Goal: Task Accomplishment & Management: Manage account settings

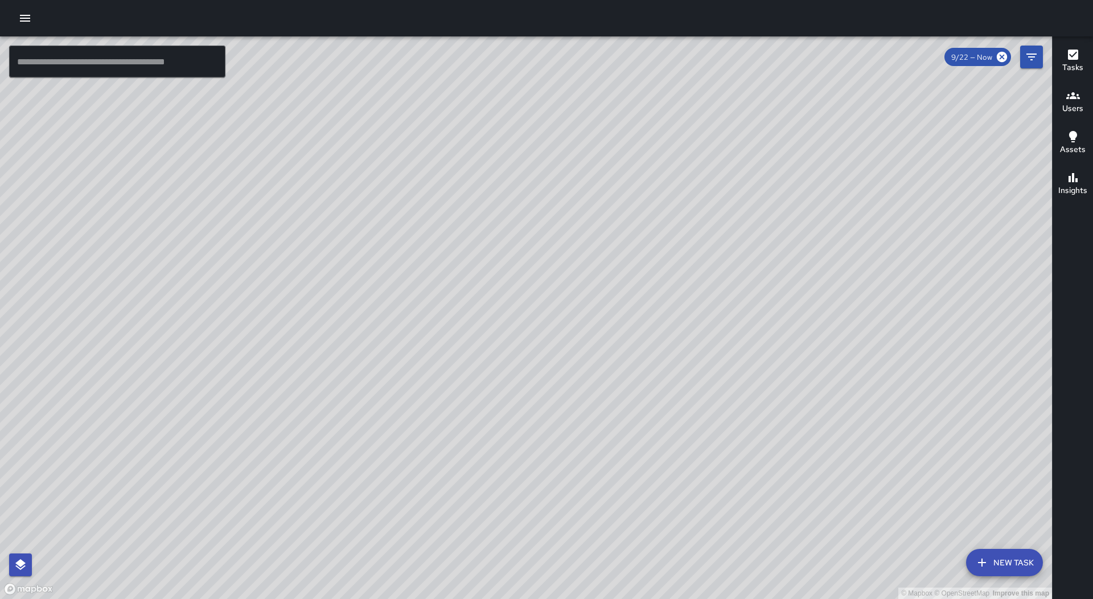
click at [3, 11] on div at bounding box center [546, 18] width 1093 height 36
click at [12, 14] on div at bounding box center [546, 18] width 1093 height 36
click at [20, 14] on icon "button" at bounding box center [25, 18] width 14 height 14
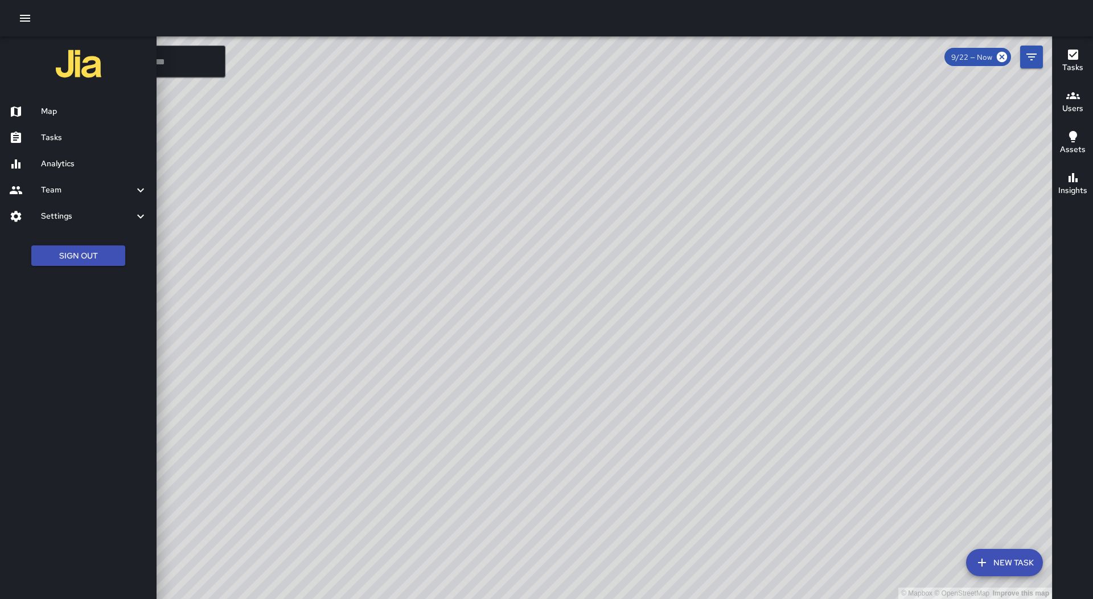
click at [52, 134] on h6 "Tasks" at bounding box center [94, 137] width 106 height 13
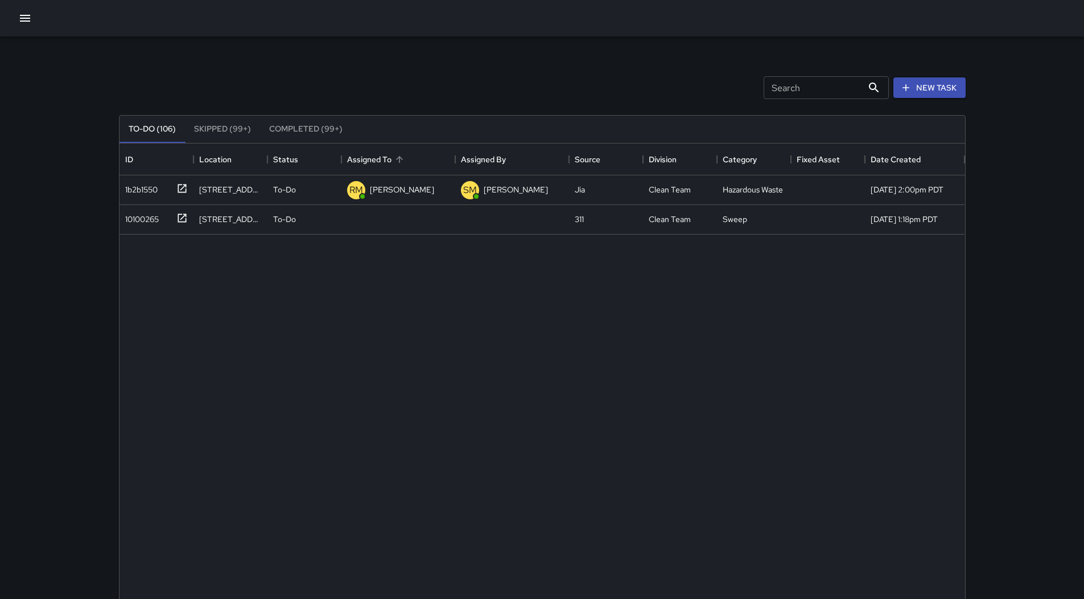
scroll to position [474, 837]
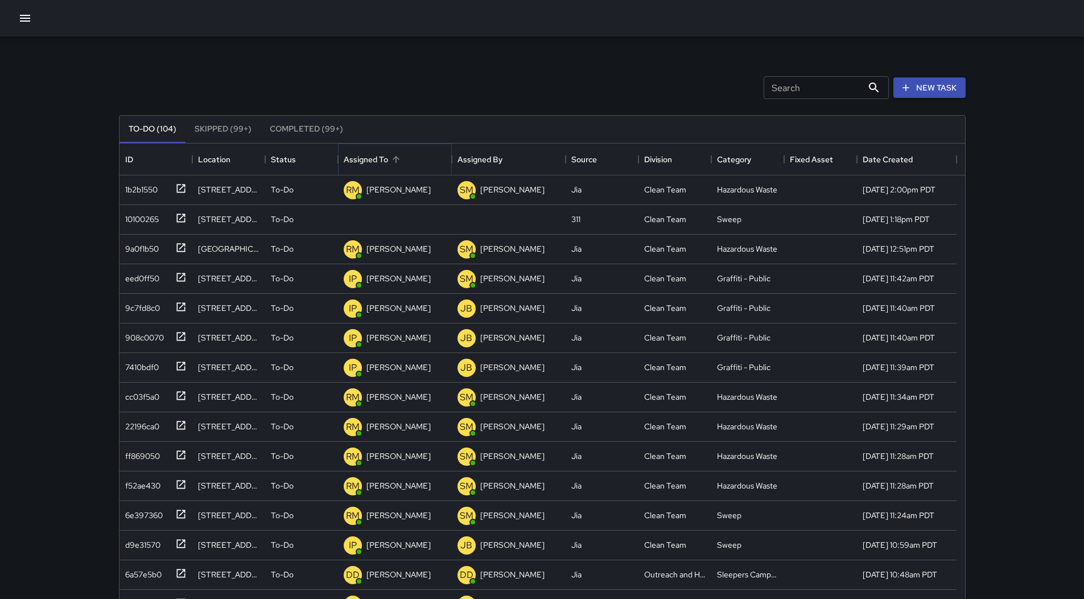
click at [404, 158] on button "Sort" at bounding box center [396, 159] width 16 height 16
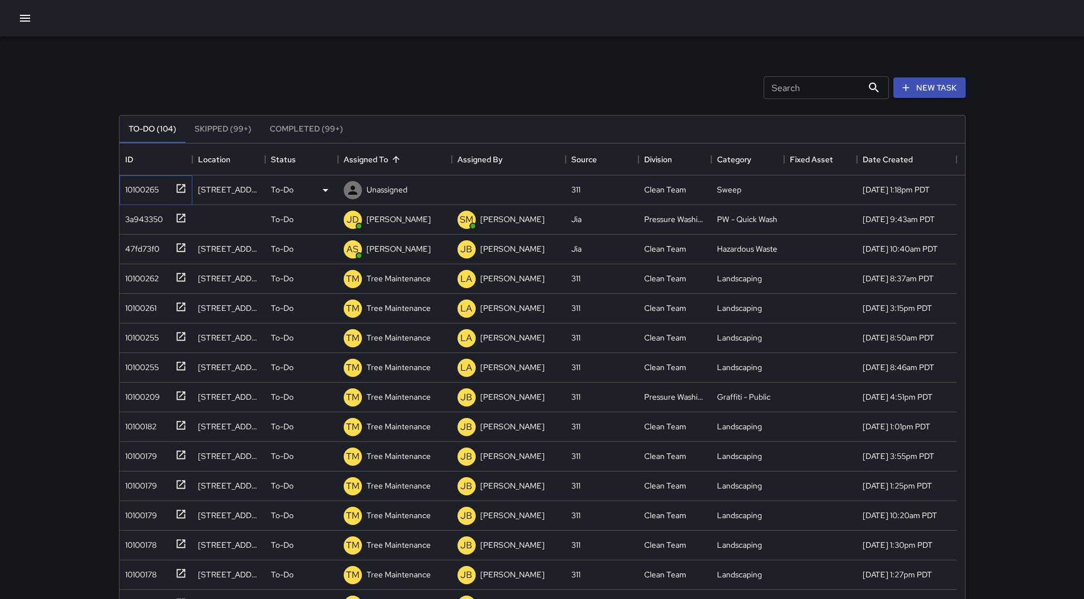
click at [148, 194] on div "10100265" at bounding box center [140, 187] width 38 height 16
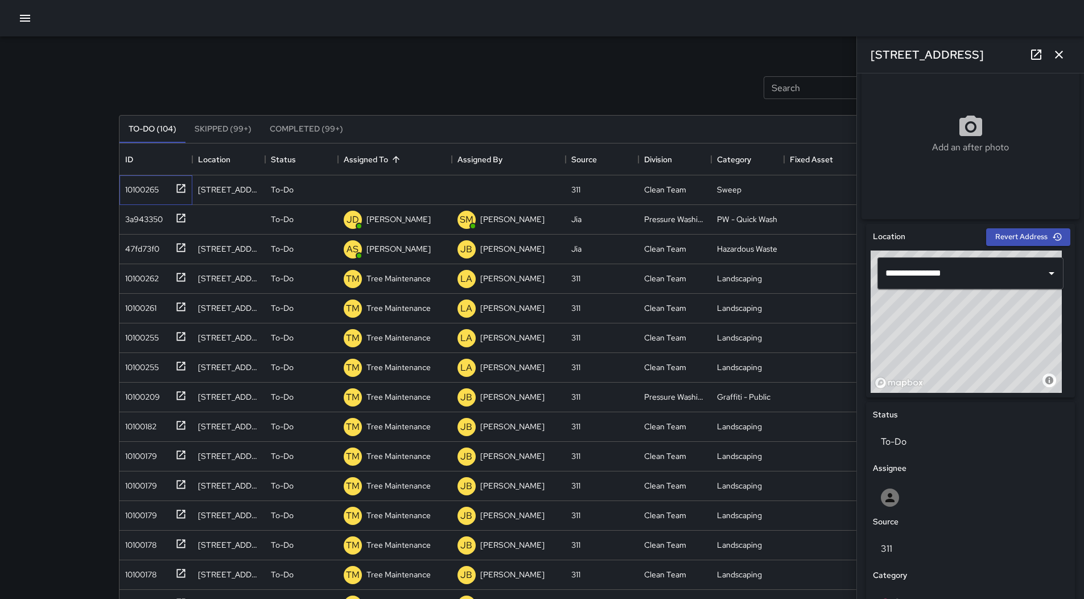
scroll to position [197, 0]
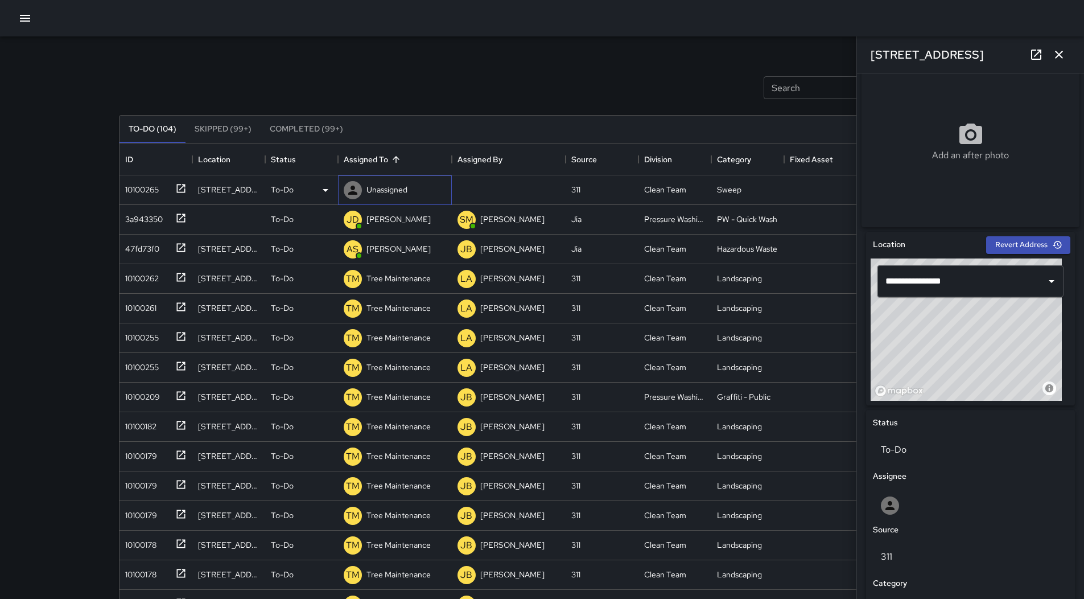
click at [391, 179] on div "Unassigned" at bounding box center [376, 190] width 68 height 23
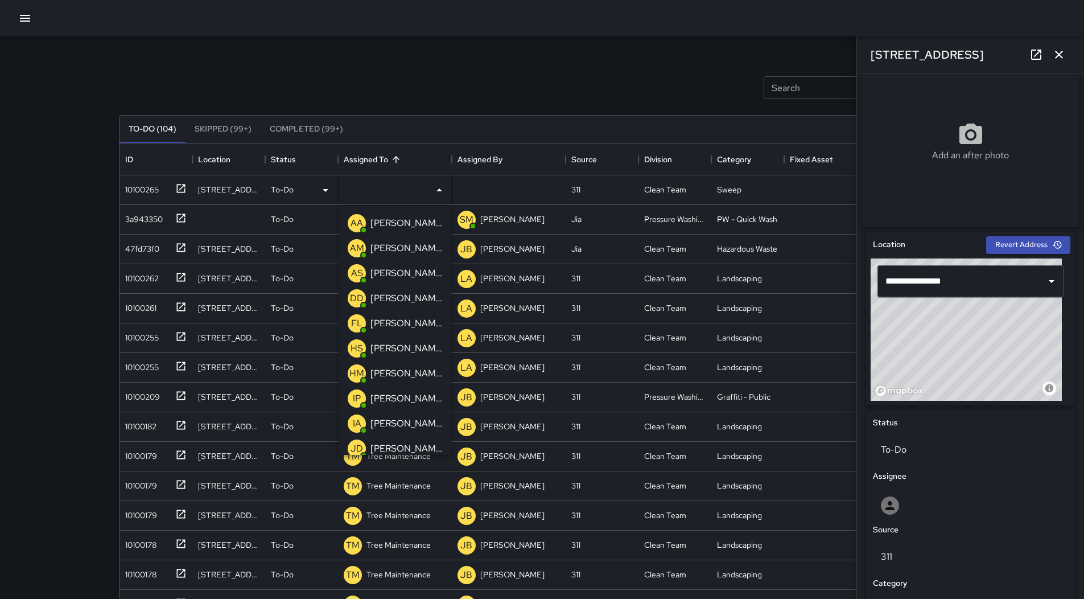
click at [422, 97] on div "Search Search New Task" at bounding box center [543, 87] width 852 height 59
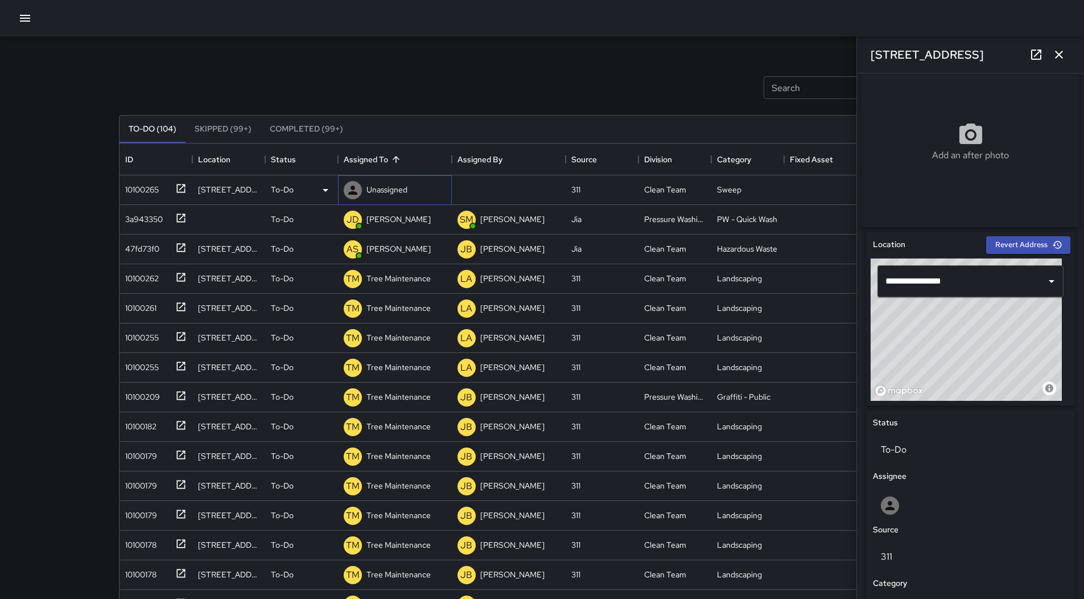
click at [368, 191] on div "Unassigned" at bounding box center [387, 190] width 46 height 16
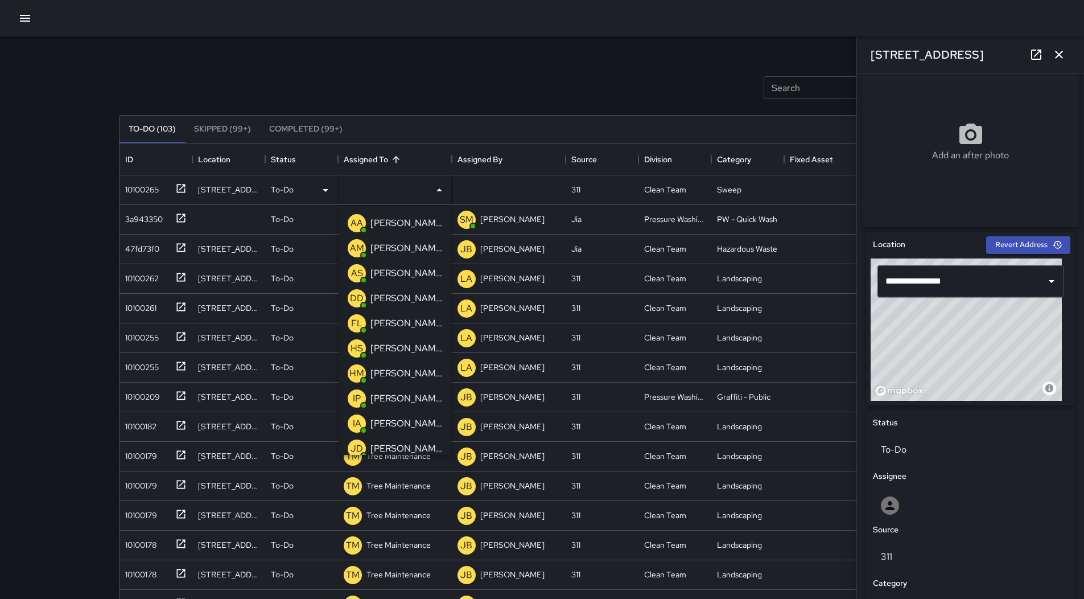
click at [408, 402] on p "[PERSON_NAME]" at bounding box center [407, 399] width 72 height 14
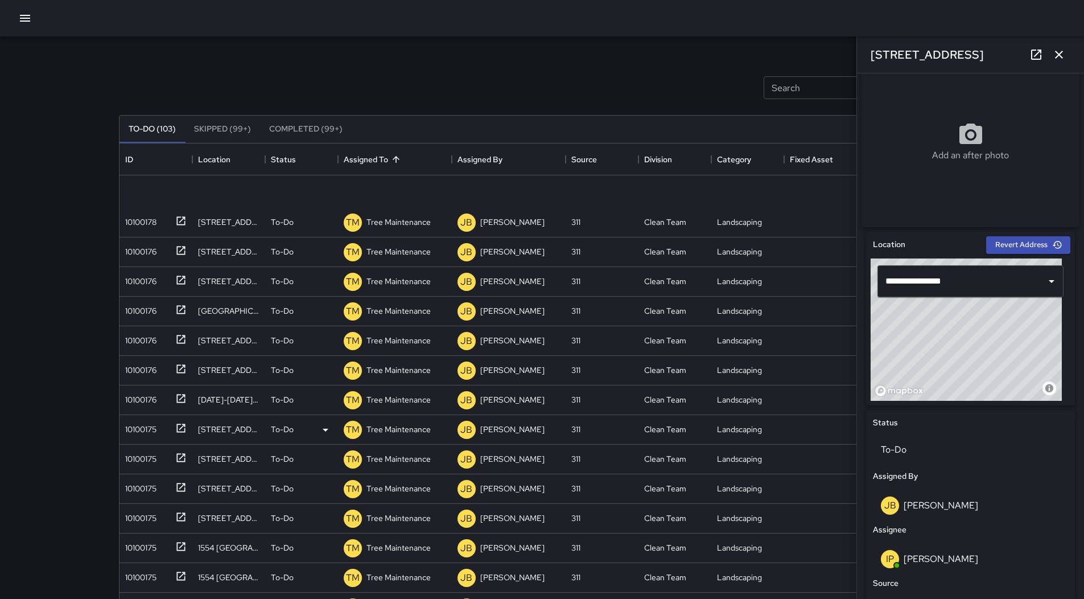
scroll to position [683, 0]
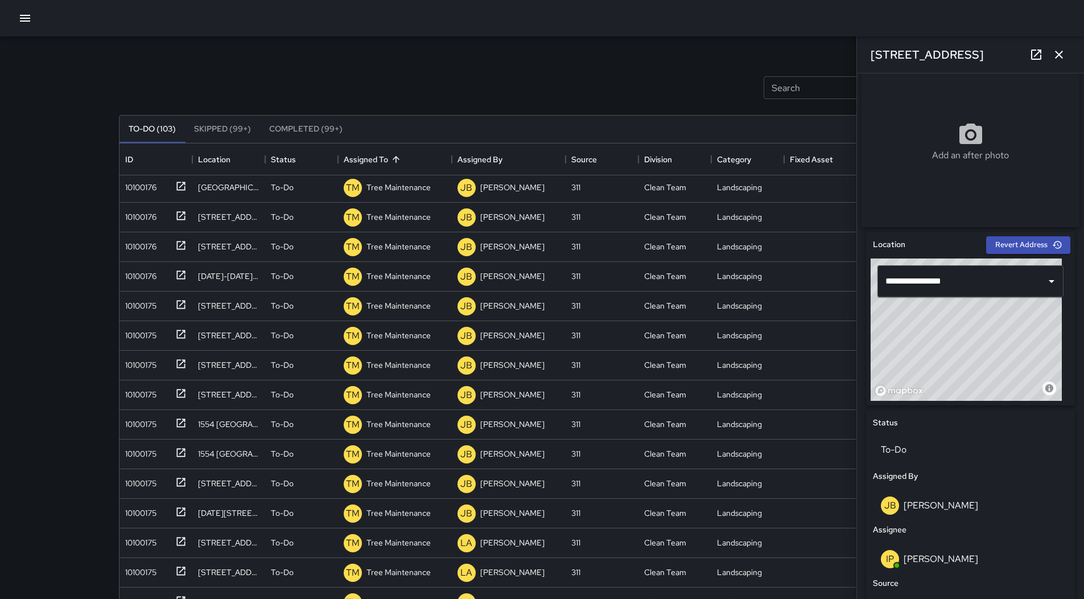
click at [1062, 54] on icon "button" at bounding box center [1060, 55] width 14 height 14
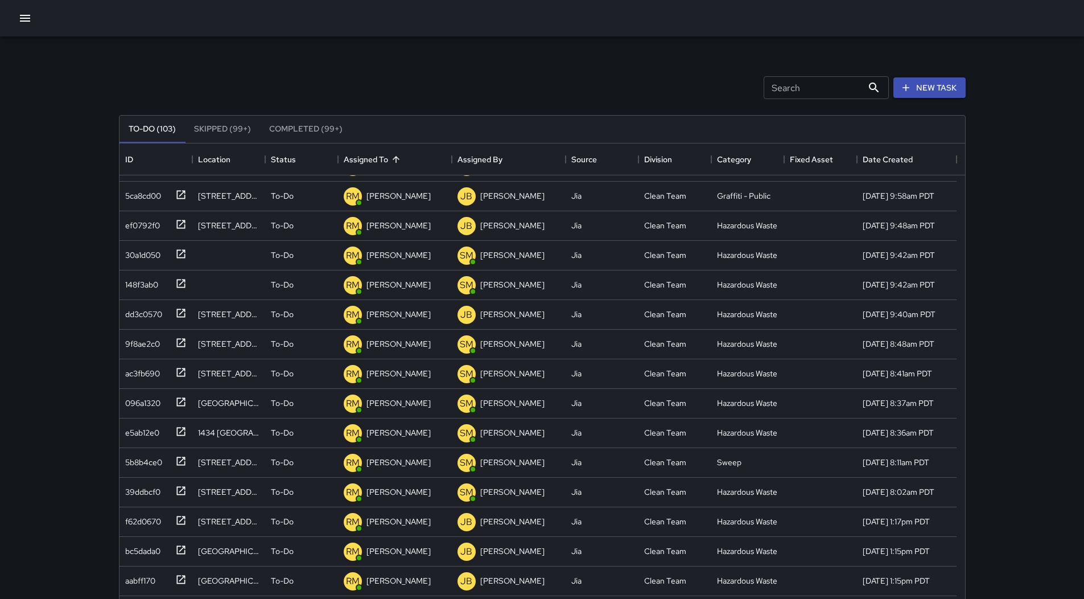
scroll to position [73, 0]
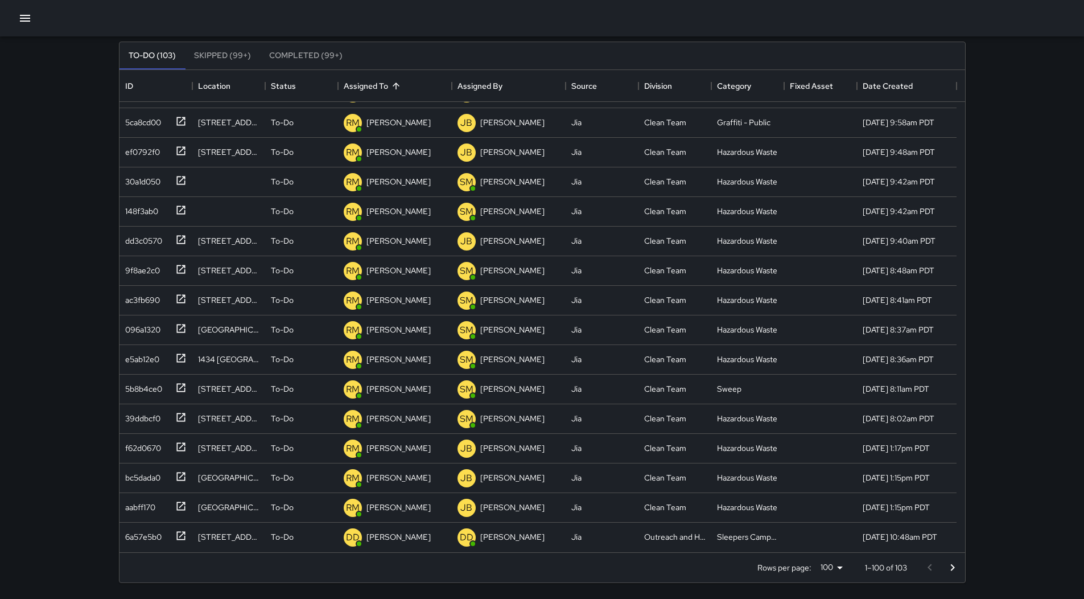
click at [952, 565] on icon "Go to next page" at bounding box center [953, 567] width 4 height 7
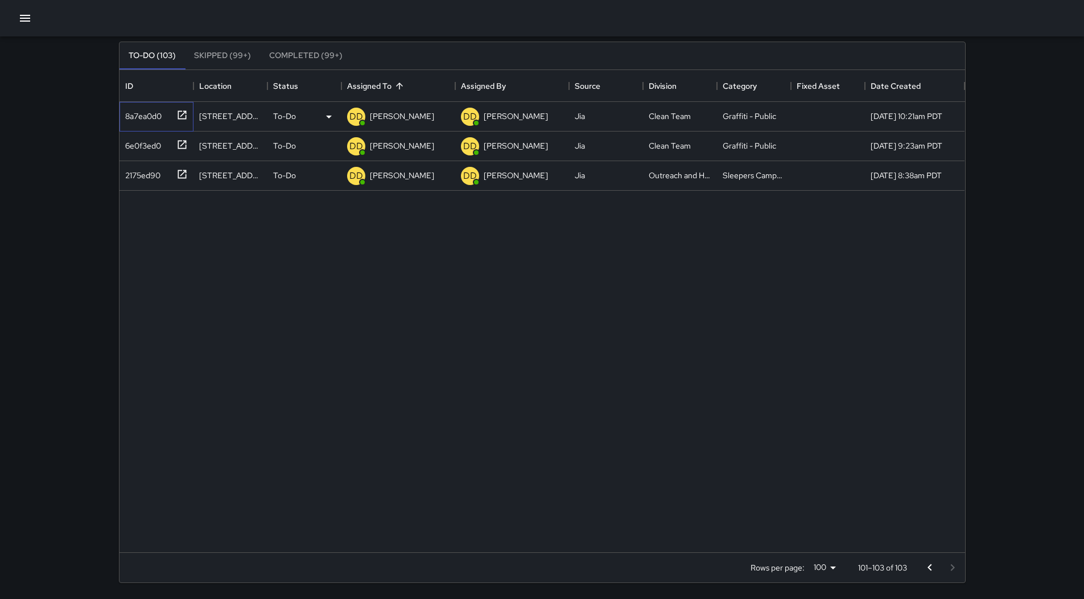
click at [164, 124] on div "8a7ea0d0" at bounding box center [157, 117] width 74 height 30
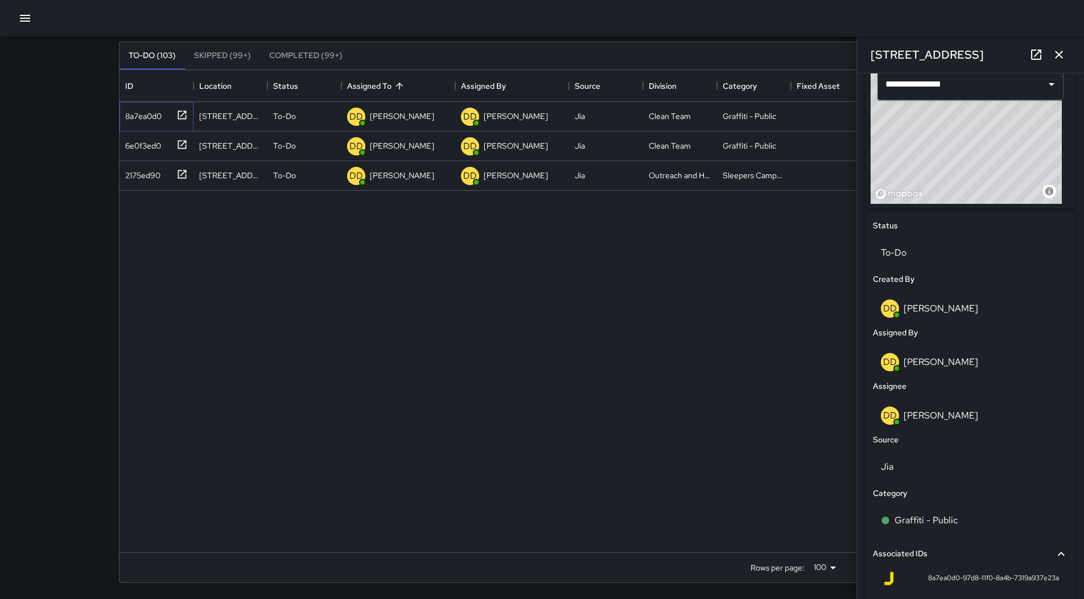
scroll to position [455, 0]
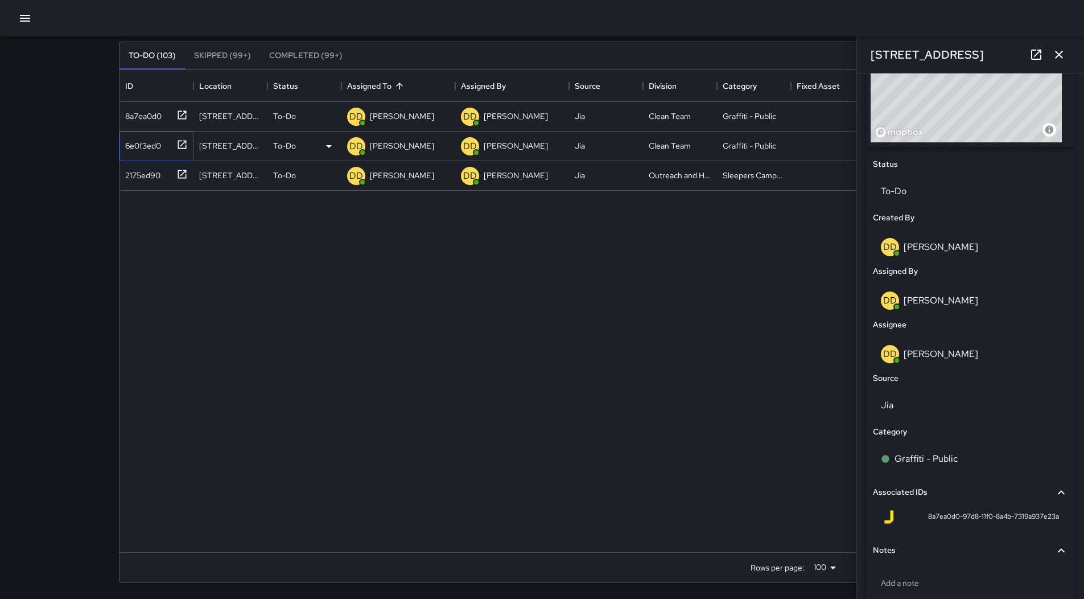
click at [165, 138] on div "6e0f3ed0" at bounding box center [154, 143] width 67 height 19
click at [17, 17] on button "button" at bounding box center [25, 18] width 23 height 23
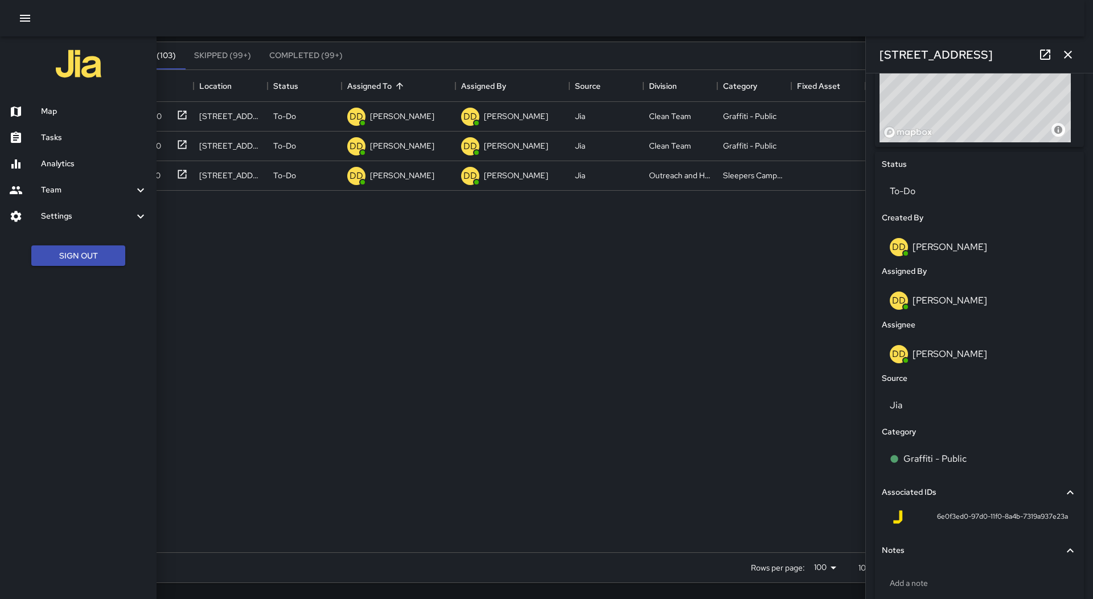
click at [60, 96] on ul "Map Tasks Analytics Team Leaderboard Settings Geofence and Zones Divisions and …" at bounding box center [78, 164] width 157 height 140
click at [44, 106] on h6 "Map" at bounding box center [94, 111] width 106 height 13
